Goal: Task Accomplishment & Management: Manage account settings

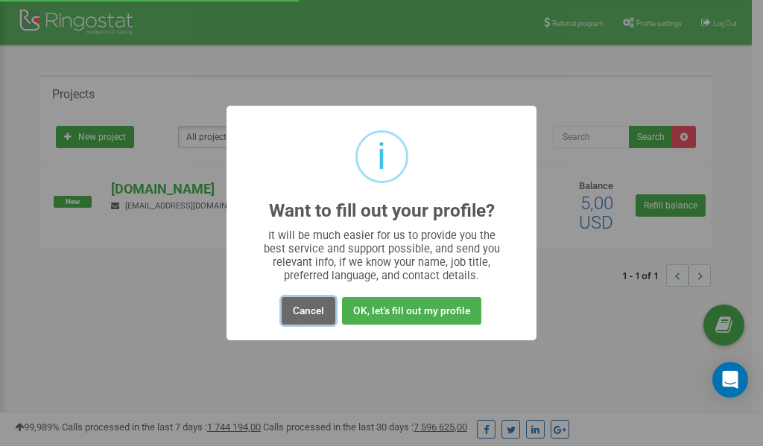
click at [313, 309] on button "Cancel" at bounding box center [309, 311] width 54 height 28
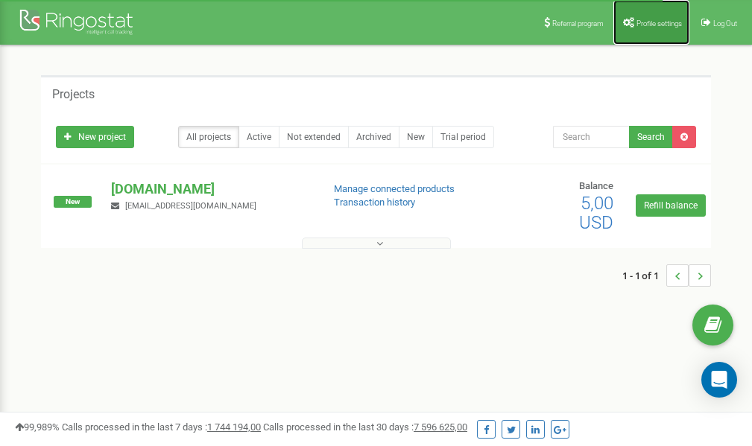
click at [647, 22] on span "Profile settings" at bounding box center [658, 23] width 45 height 8
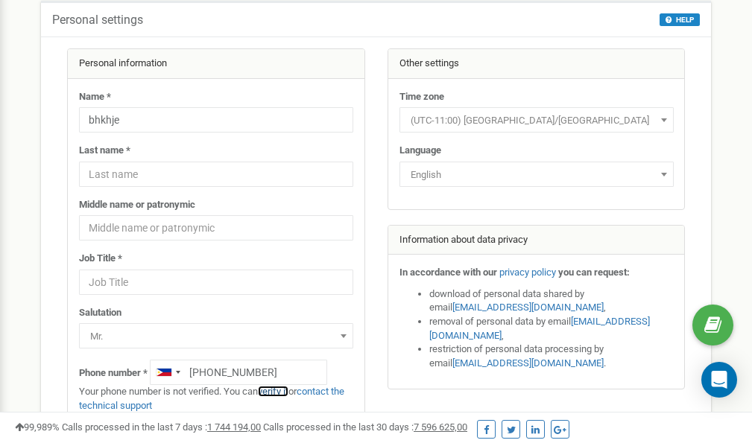
click at [280, 391] on link "verify it" at bounding box center [273, 391] width 31 height 11
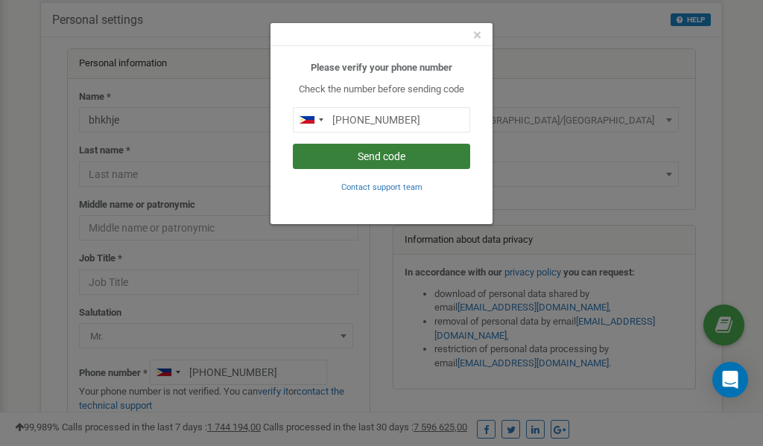
click at [403, 158] on button "Send code" at bounding box center [381, 156] width 177 height 25
